Goal: Task Accomplishment & Management: Manage account settings

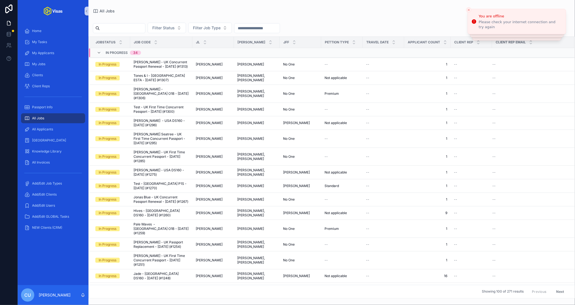
click at [129, 27] on input "scrollable content" at bounding box center [122, 28] width 45 height 8
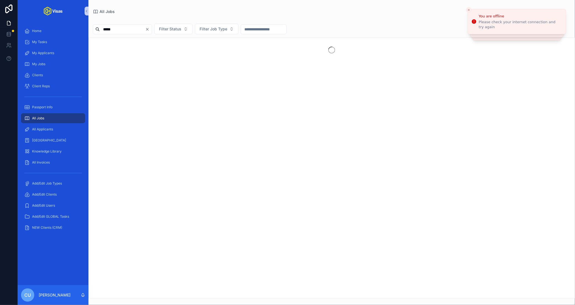
type input "*****"
click at [140, 41] on div "scrollable content" at bounding box center [332, 50] width 486 height 24
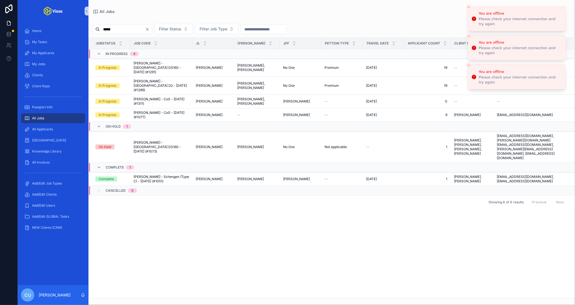
click at [469, 7] on icon "Close toast" at bounding box center [468, 7] width 3 height 3
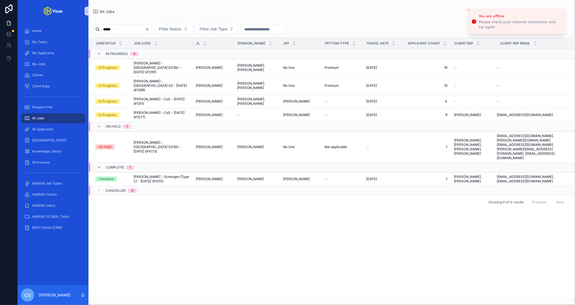
click at [469, 7] on button "Close toast" at bounding box center [469, 10] width 6 height 6
click at [154, 79] on span "[PERSON_NAME] - [GEOGRAPHIC_DATA] O2 - [DATE] (#1289)" at bounding box center [162, 85] width 56 height 13
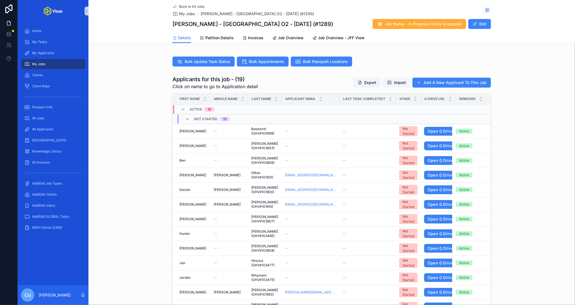
scroll to position [209, 0]
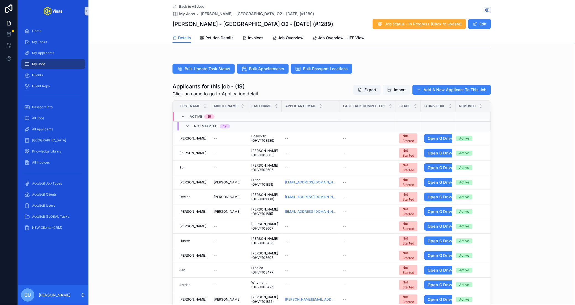
click at [400, 87] on span "Import" at bounding box center [400, 90] width 12 height 6
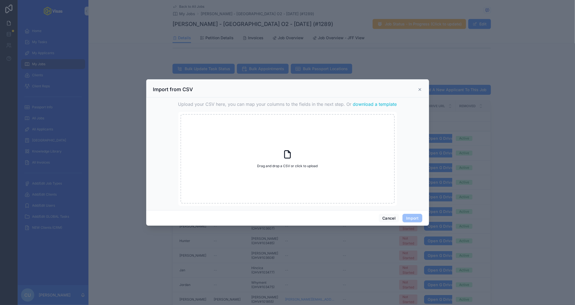
click at [368, 105] on span "download a template" at bounding box center [375, 104] width 44 height 7
click at [290, 92] on div "Import from CSV" at bounding box center [287, 89] width 269 height 7
click at [383, 220] on button "Cancel" at bounding box center [389, 218] width 20 height 9
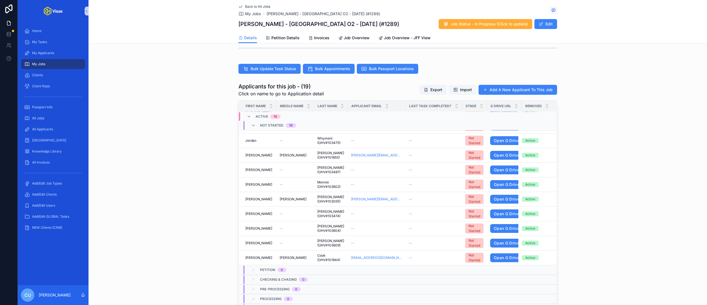
click at [462, 85] on button "Import" at bounding box center [462, 90] width 27 height 10
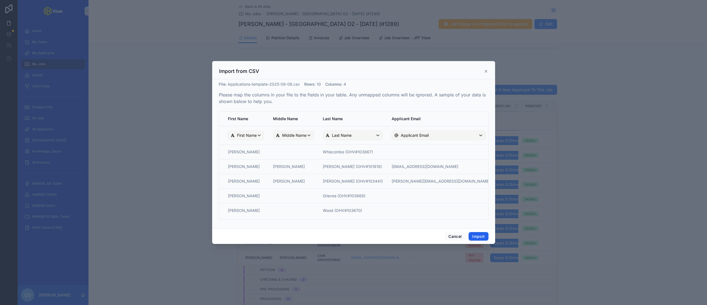
click at [478, 235] on button "Import" at bounding box center [478, 236] width 20 height 9
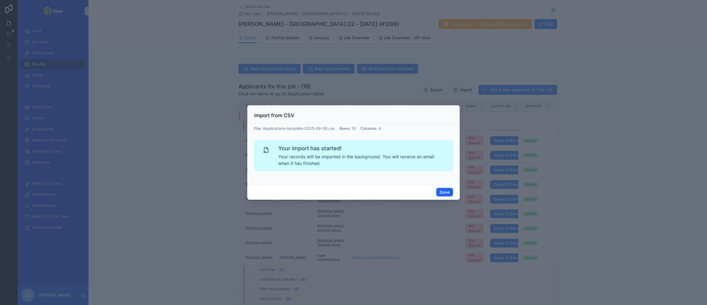
click at [446, 193] on button "Done" at bounding box center [444, 192] width 17 height 9
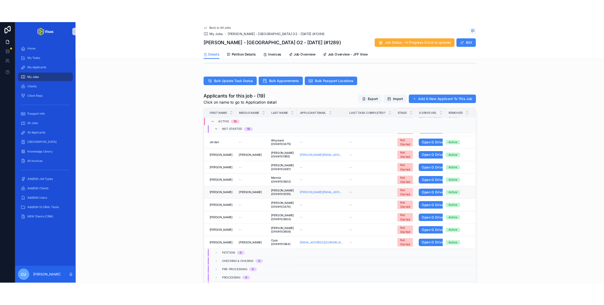
scroll to position [0, 0]
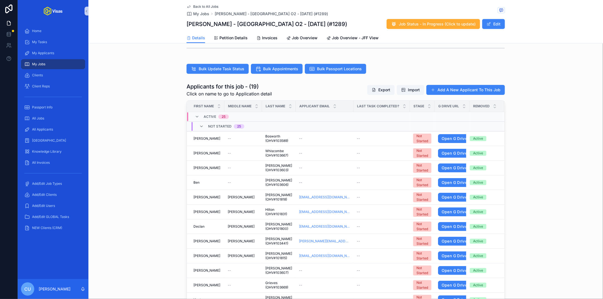
click at [160, 125] on div "Applicants for this job - (19) Click on name to go to Application detail Export…" at bounding box center [346, 203] width 515 height 247
click at [146, 120] on div "Applicants for this job - (19) Click on name to go to Application detail Export…" at bounding box center [346, 203] width 515 height 247
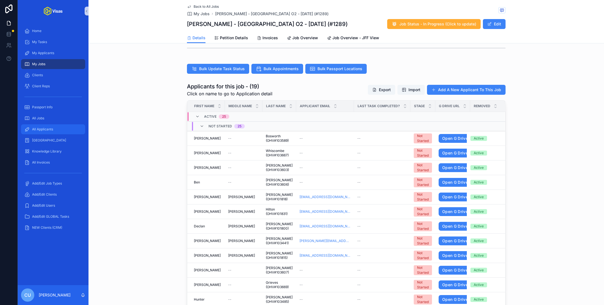
click at [53, 127] on div "All Applicants" at bounding box center [53, 129] width 58 height 9
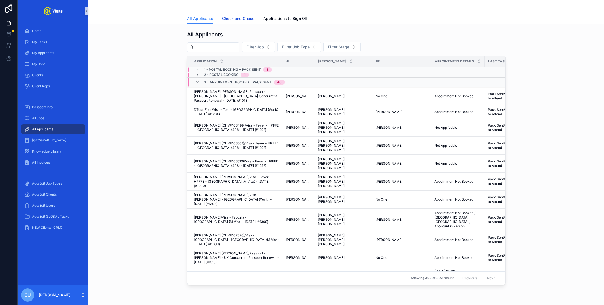
click at [231, 22] on link "Check and Chase" at bounding box center [238, 19] width 32 height 11
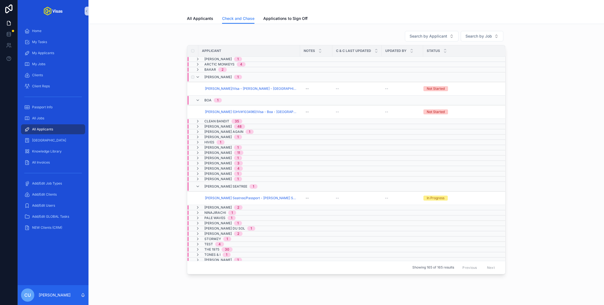
click at [212, 76] on span "[PERSON_NAME]" at bounding box center [217, 77] width 27 height 4
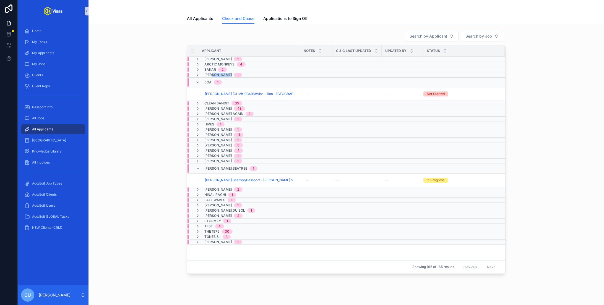
click at [212, 76] on span "[PERSON_NAME]" at bounding box center [217, 75] width 27 height 4
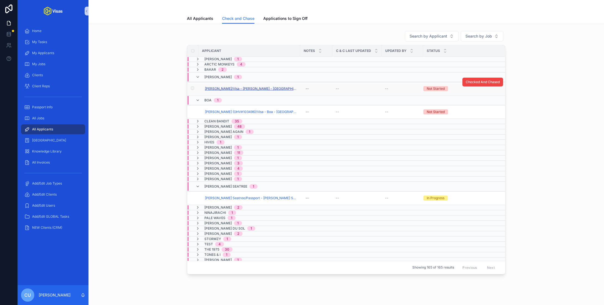
click at [223, 87] on span "[PERSON_NAME]/Visa - [PERSON_NAME] - [GEOGRAPHIC_DATA] DS160 - [DATE] (#1137)" at bounding box center [251, 89] width 92 height 4
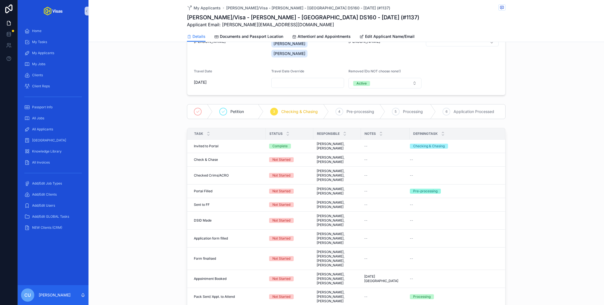
scroll to position [76, 0]
click at [472, 182] on span "Complete all tasks above!" at bounding box center [479, 184] width 40 height 4
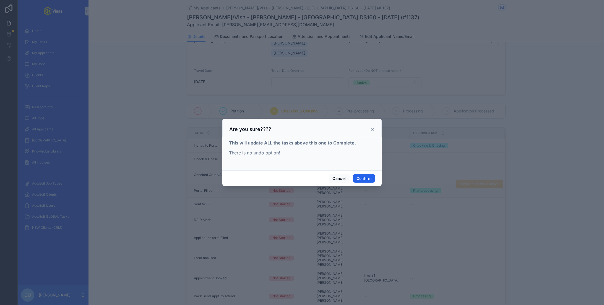
click at [362, 181] on button "Confirm" at bounding box center [364, 178] width 22 height 9
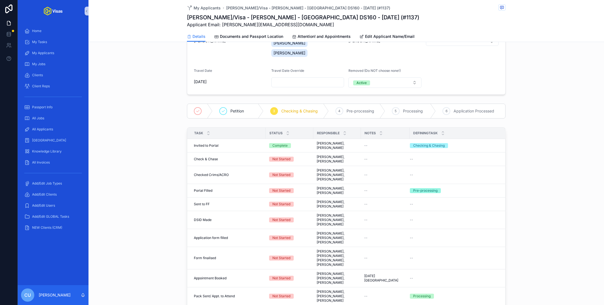
scroll to position [0, 0]
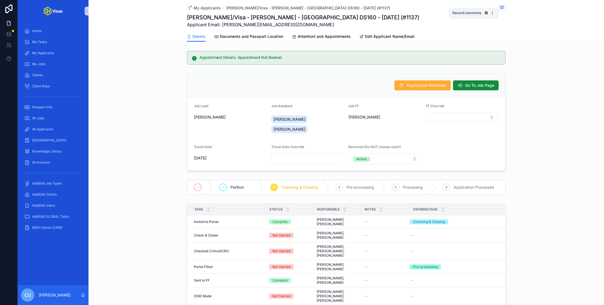
click at [503, 8] on icon "scrollable content" at bounding box center [502, 7] width 4 height 4
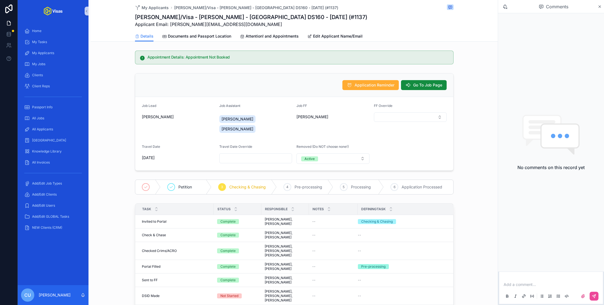
click at [527, 284] on p "scrollable content" at bounding box center [552, 285] width 97 height 6
click at [536, 274] on span "[PERSON_NAME][EMAIL_ADDRESS][PERSON_NAME][DOMAIN_NAME]" at bounding box center [583, 276] width 130 height 6
click at [575, 296] on icon "scrollable content" at bounding box center [594, 296] width 4 height 4
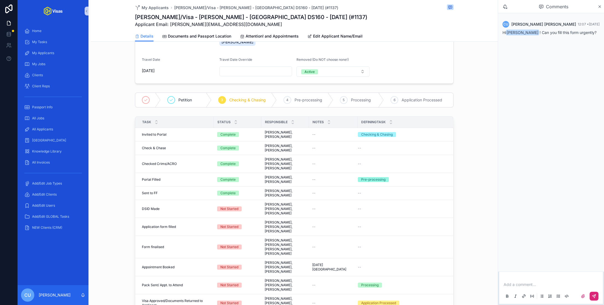
scroll to position [94, 0]
